Goal: Information Seeking & Learning: Learn about a topic

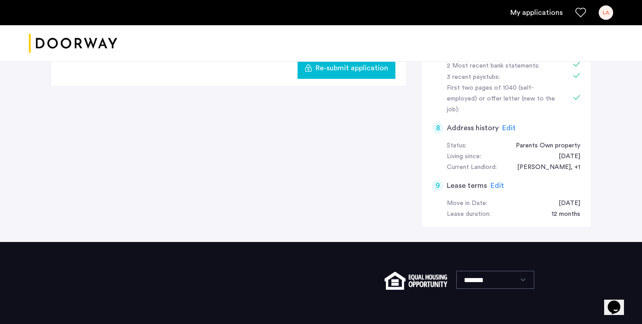
scroll to position [398, 0]
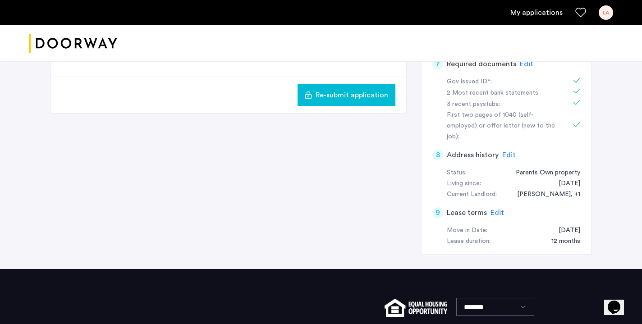
click at [79, 46] on img "Cazamio logo" at bounding box center [73, 44] width 88 height 34
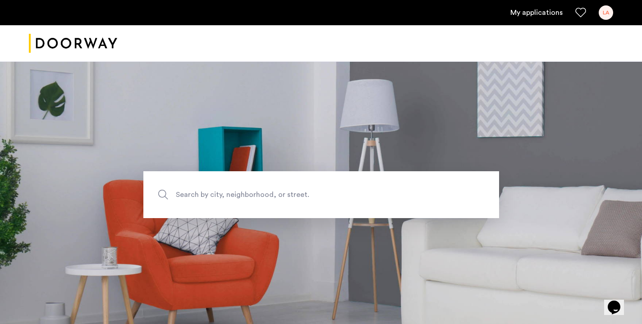
click at [541, 9] on link "My applications" at bounding box center [537, 12] width 52 height 11
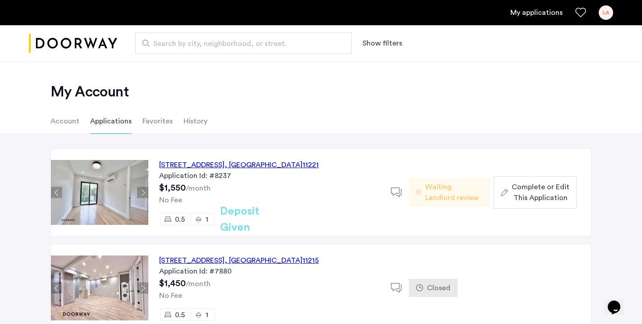
click at [217, 162] on div "48 Bleecker Street, Unit 3BTL, Brooklyn , NY 11221" at bounding box center [239, 165] width 160 height 11
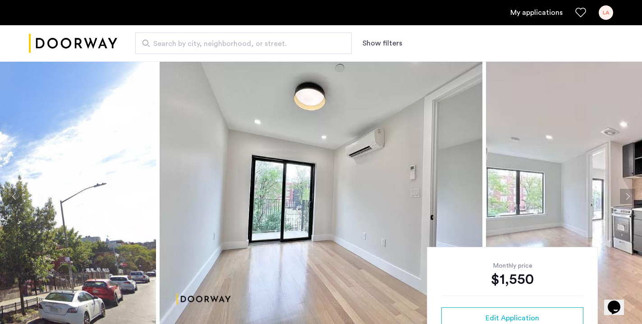
click at [630, 191] on button "Next apartment" at bounding box center [627, 196] width 15 height 15
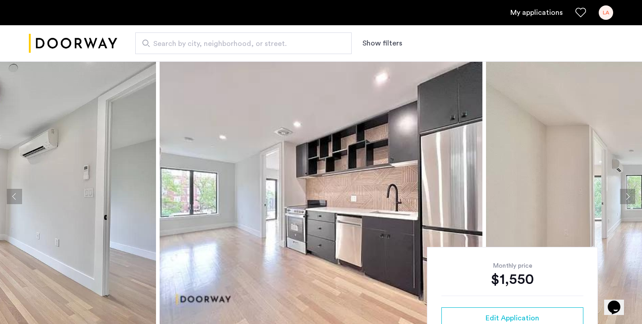
click at [623, 199] on button "Next apartment" at bounding box center [627, 196] width 15 height 15
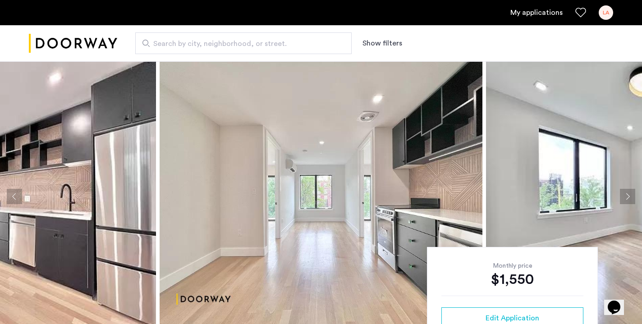
click at [623, 196] on button "Next apartment" at bounding box center [627, 196] width 15 height 15
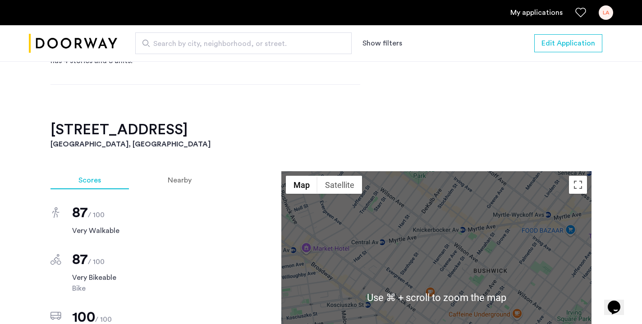
scroll to position [496, 0]
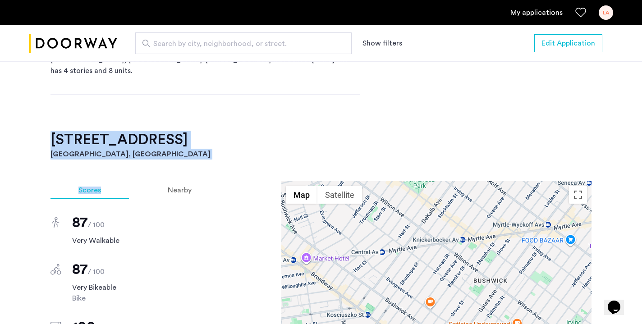
drag, startPoint x: 37, startPoint y: 143, endPoint x: 162, endPoint y: 161, distance: 125.4
click at [162, 161] on div "48 Bleecker Street, Unit 3BTL Brooklyn, NY , 11221 $1,550 Monthly rent 0.5 Bedr…" at bounding box center [321, 278] width 568 height 885
click at [180, 132] on h2 "48 Bleecker Street, Unit 3BTL" at bounding box center [321, 140] width 541 height 18
copy div "48 Bleecker Street, Unit 3BTL Brooklyn, NY"
drag, startPoint x: 106, startPoint y: 151, endPoint x: 52, endPoint y: 144, distance: 55.0
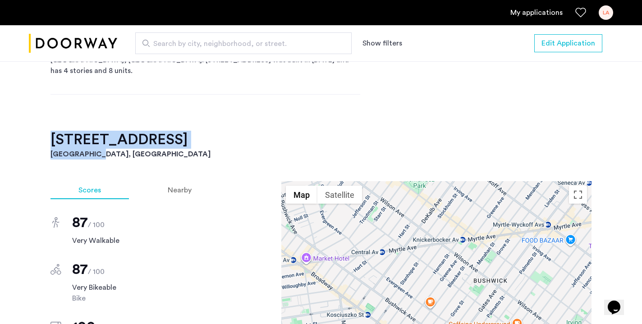
click at [52, 144] on div "48 Bleecker Street, Unit 3BTL Brooklyn, NY" at bounding box center [321, 145] width 541 height 29
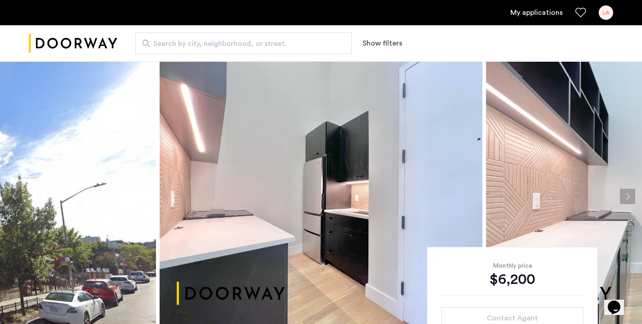
click at [627, 190] on button "Next apartment" at bounding box center [627, 196] width 15 height 15
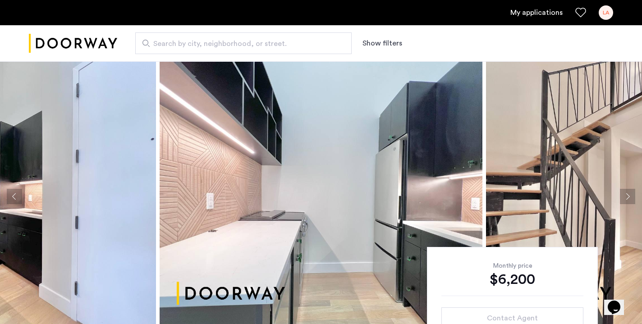
click at [627, 190] on button "Next apartment" at bounding box center [627, 196] width 15 height 15
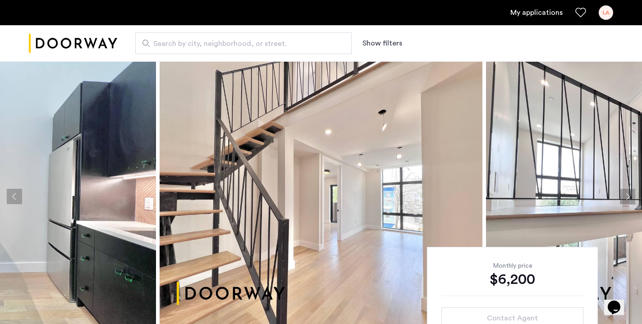
click at [627, 190] on button "Next apartment" at bounding box center [627, 196] width 15 height 15
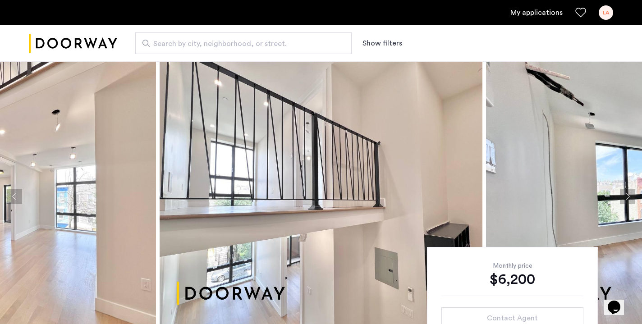
click at [627, 190] on button "Next apartment" at bounding box center [627, 196] width 15 height 15
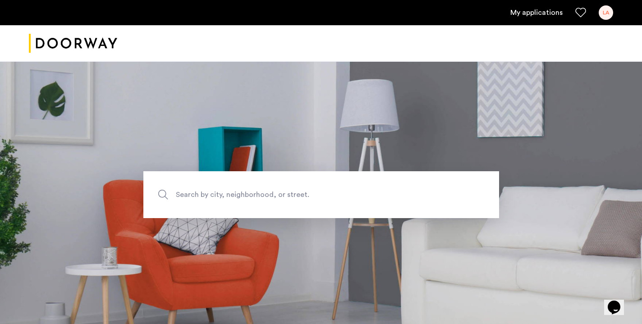
click at [545, 14] on link "My applications" at bounding box center [537, 12] width 52 height 11
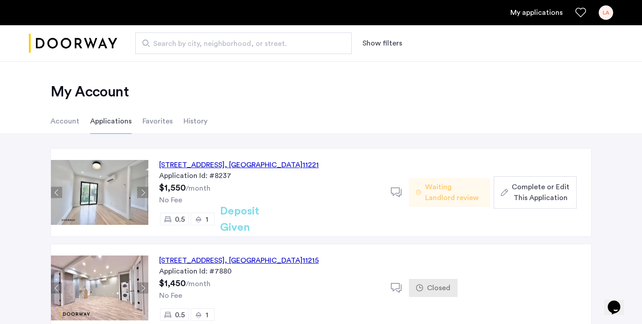
click at [430, 201] on span "Waiting Landlord review" at bounding box center [454, 193] width 58 height 22
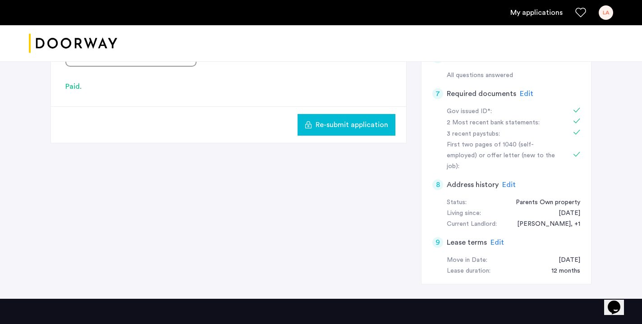
scroll to position [370, 0]
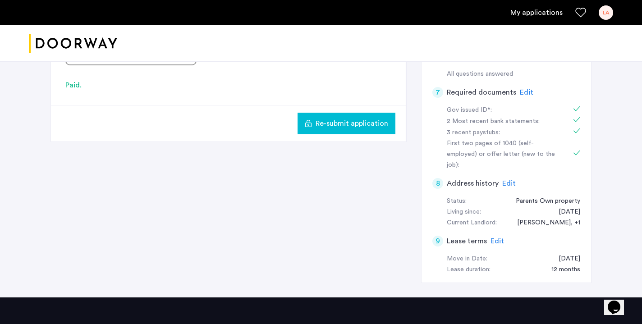
click at [539, 12] on link "My applications" at bounding box center [537, 12] width 52 height 11
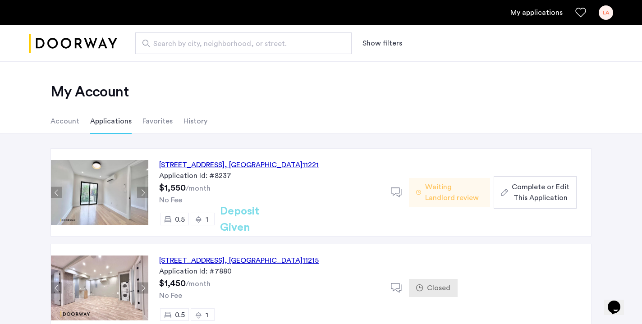
click at [190, 125] on li "History" at bounding box center [196, 121] width 24 height 25
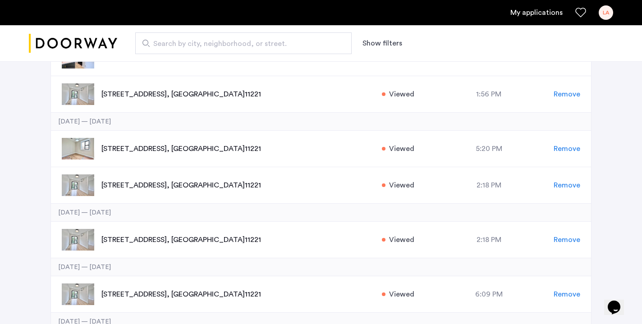
scroll to position [164, 0]
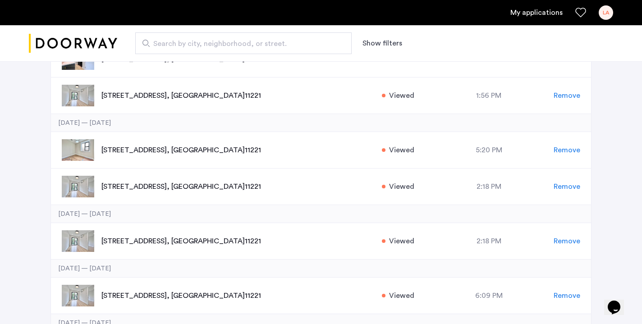
click at [187, 39] on span "Search by city, neighborhood, or street." at bounding box center [239, 43] width 173 height 11
click at [187, 39] on input "Search by city, neighborhood, or street." at bounding box center [243, 43] width 217 height 22
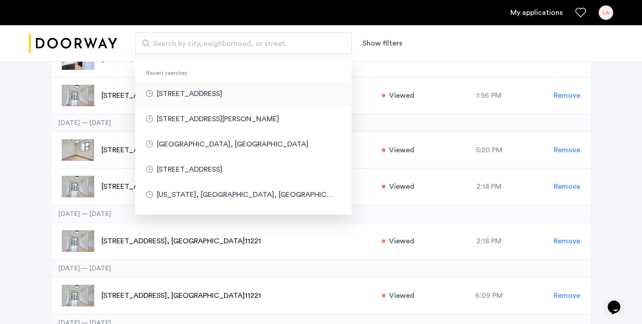
type input "**********"
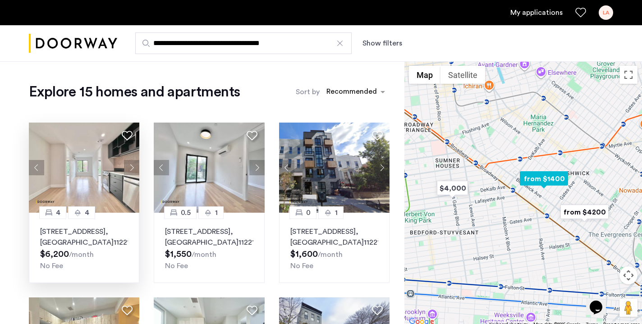
click at [132, 171] on button "Next apartment" at bounding box center [131, 167] width 15 height 15
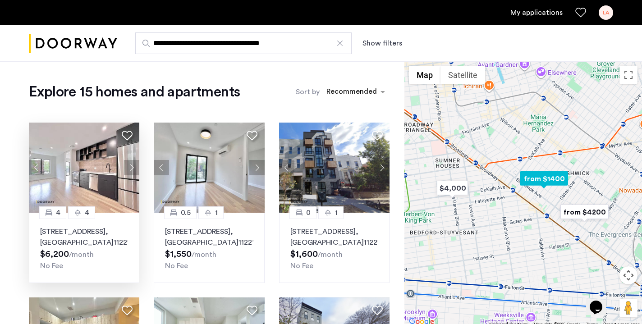
click at [132, 171] on button "Next apartment" at bounding box center [131, 167] width 15 height 15
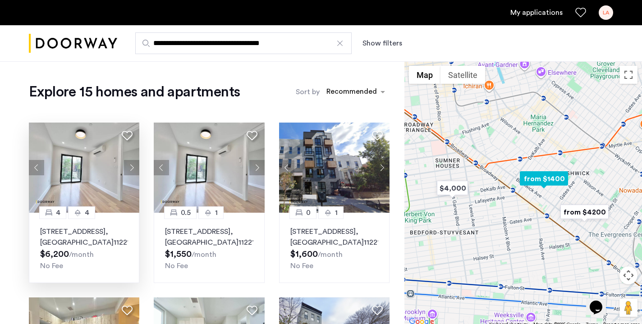
click at [132, 171] on button "Next apartment" at bounding box center [131, 167] width 15 height 15
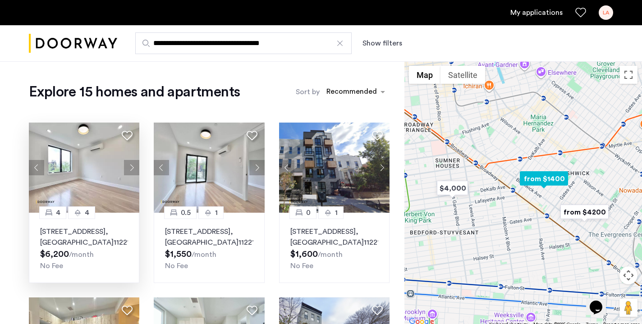
click at [132, 171] on button "Next apartment" at bounding box center [131, 167] width 15 height 15
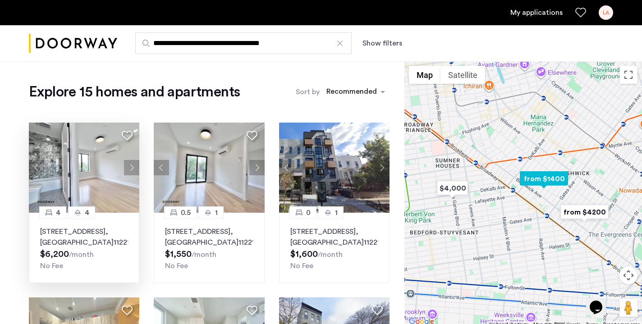
click at [132, 171] on button "Next apartment" at bounding box center [131, 167] width 15 height 15
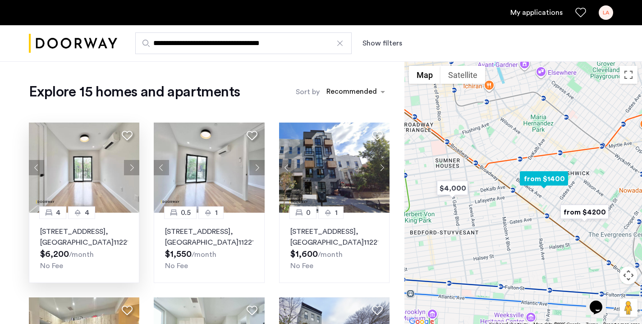
click at [132, 171] on button "Next apartment" at bounding box center [131, 167] width 15 height 15
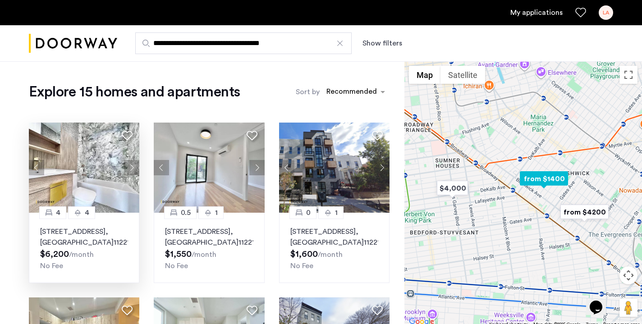
click at [132, 171] on button "Next apartment" at bounding box center [131, 167] width 15 height 15
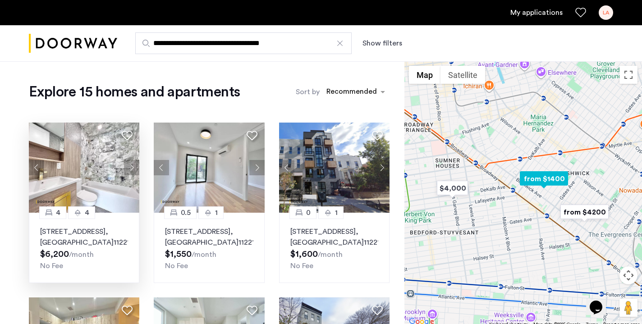
click at [132, 171] on button "Next apartment" at bounding box center [131, 167] width 15 height 15
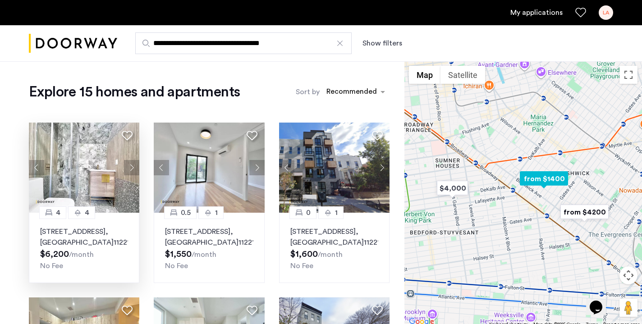
click at [132, 171] on button "Next apartment" at bounding box center [131, 167] width 15 height 15
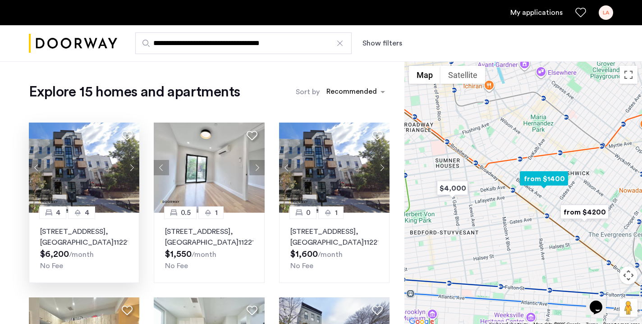
click at [132, 171] on button "Next apartment" at bounding box center [131, 167] width 15 height 15
click at [132, 168] on button "Next apartment" at bounding box center [131, 167] width 15 height 15
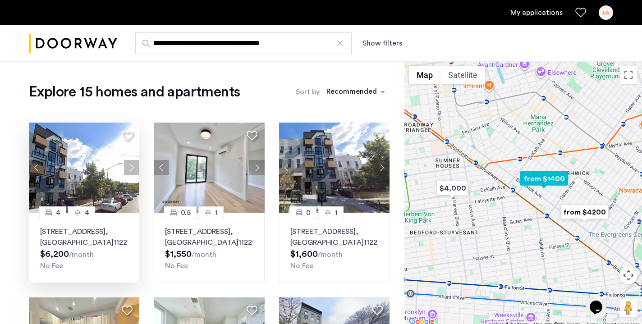
click at [132, 168] on button "Next apartment" at bounding box center [131, 167] width 15 height 15
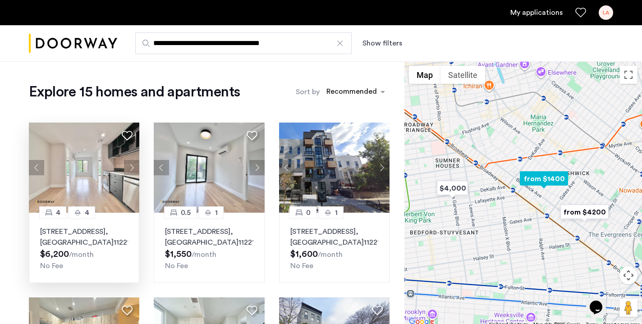
click at [132, 168] on button "Next apartment" at bounding box center [131, 167] width 15 height 15
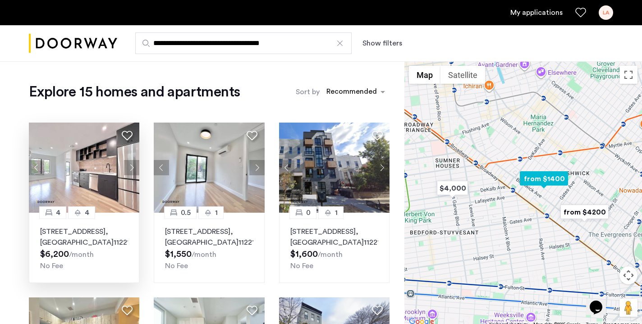
click at [132, 168] on button "Next apartment" at bounding box center [131, 167] width 15 height 15
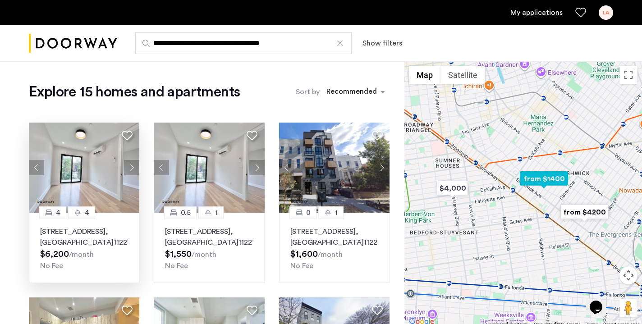
click at [132, 168] on button "Next apartment" at bounding box center [131, 167] width 15 height 15
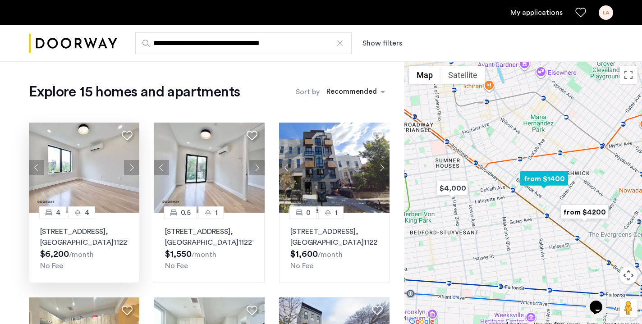
click at [132, 168] on button "Next apartment" at bounding box center [131, 167] width 15 height 15
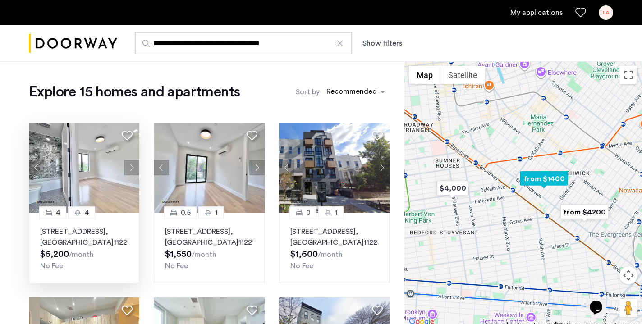
click at [132, 168] on button "Next apartment" at bounding box center [131, 167] width 15 height 15
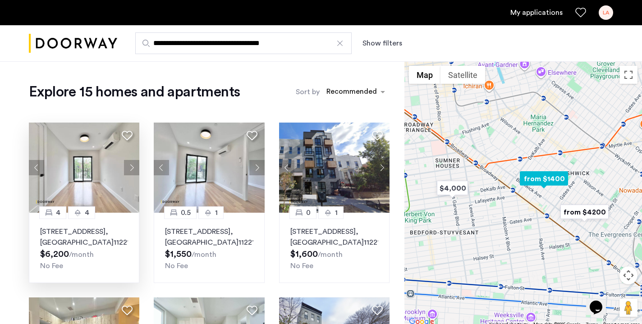
click at [75, 200] on img at bounding box center [84, 168] width 111 height 90
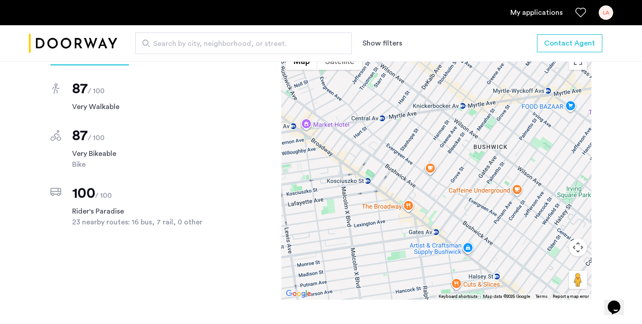
scroll to position [637, 0]
